Goal: Go to known website: Access a specific website the user already knows

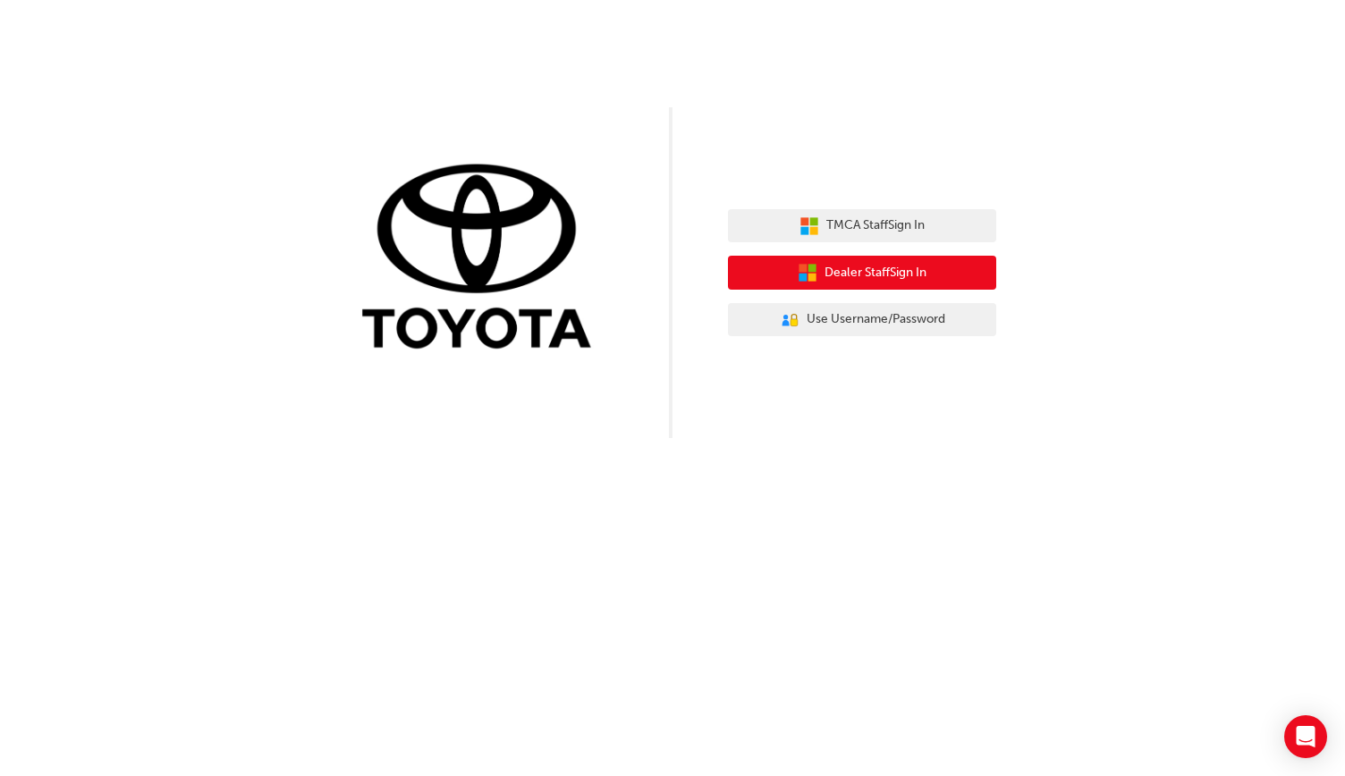
click at [821, 283] on button "Dealer Staff Sign In" at bounding box center [862, 273] width 268 height 34
